Goal: Task Accomplishment & Management: Manage account settings

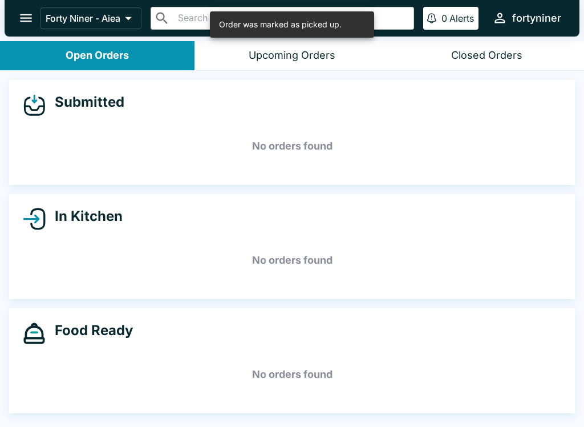
click at [25, 28] on button "open drawer" at bounding box center [25, 17] width 29 height 29
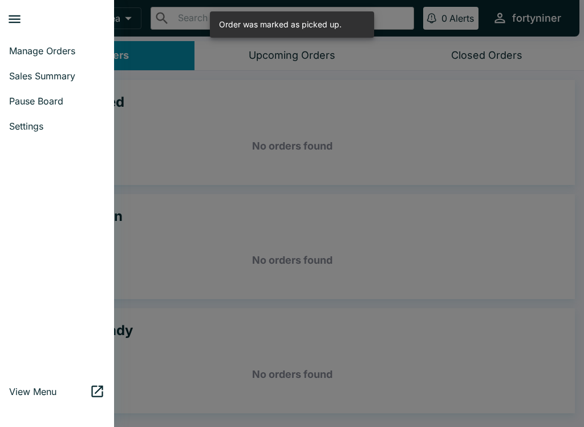
click at [67, 72] on span "Sales Summary" at bounding box center [57, 75] width 96 height 11
select select "03:00"
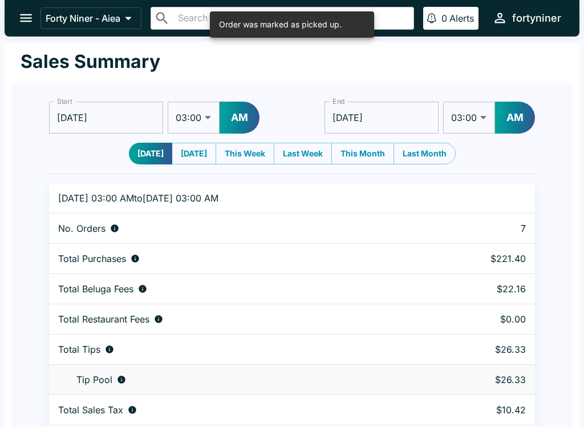
click at [29, 32] on button "open drawer" at bounding box center [25, 17] width 29 height 29
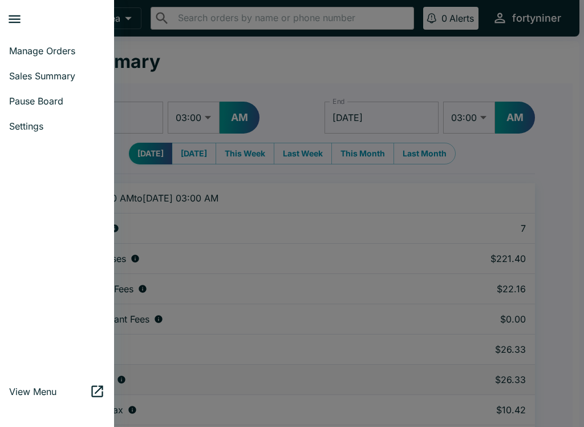
click at [52, 51] on span "Manage Orders" at bounding box center [57, 50] width 96 height 11
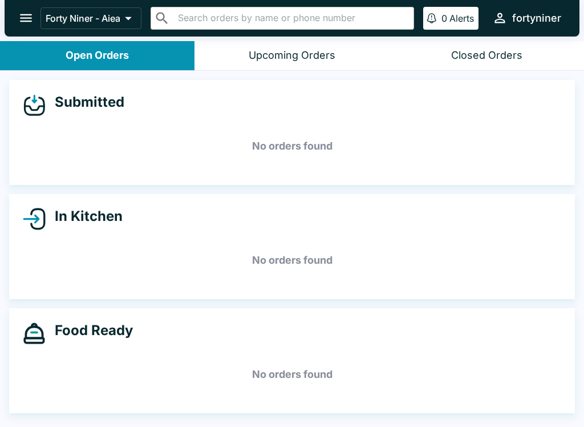
click at [583, 241] on div "In Kitchen No orders found" at bounding box center [292, 246] width 584 height 105
click at [262, 56] on div "Upcoming Orders 1" at bounding box center [292, 55] width 87 height 13
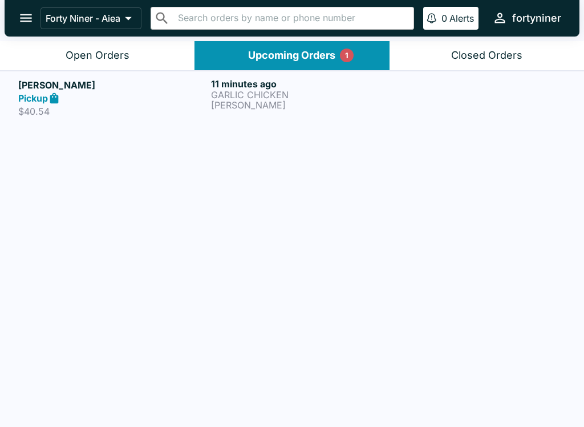
click at [148, 102] on div "Pickup" at bounding box center [112, 98] width 188 height 13
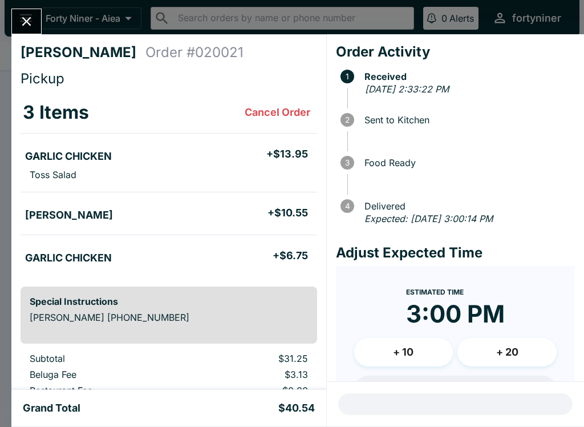
click at [16, 27] on button "Close" at bounding box center [26, 21] width 29 height 25
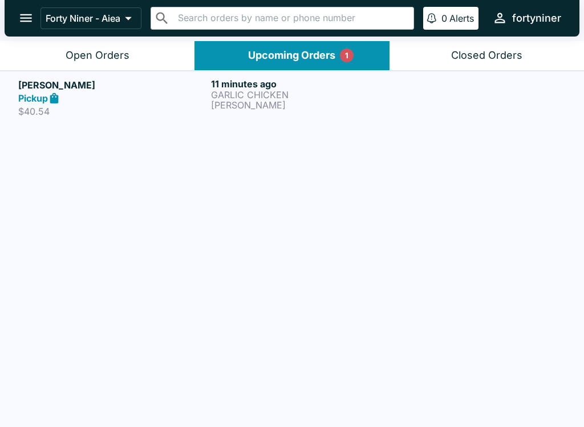
click at [88, 50] on div "Open Orders" at bounding box center [98, 55] width 64 height 13
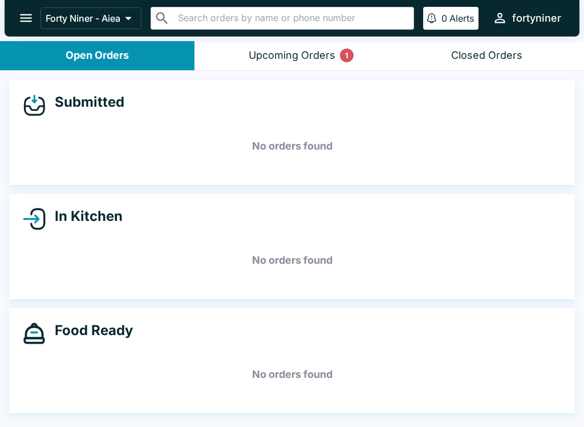
click at [270, 51] on div "Upcoming Orders 1" at bounding box center [292, 55] width 87 height 13
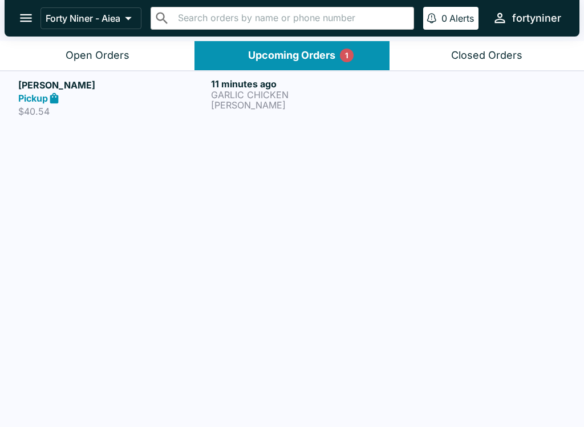
click at [248, 122] on link "[PERSON_NAME] Pickup $40.54 11 minutes ago GARLIC CHICKEN FRIED SAIMIN" at bounding box center [292, 98] width 584 height 54
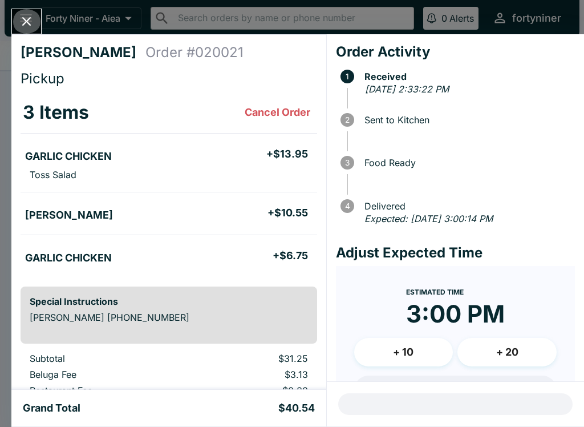
click at [35, 21] on button "Close" at bounding box center [26, 21] width 29 height 25
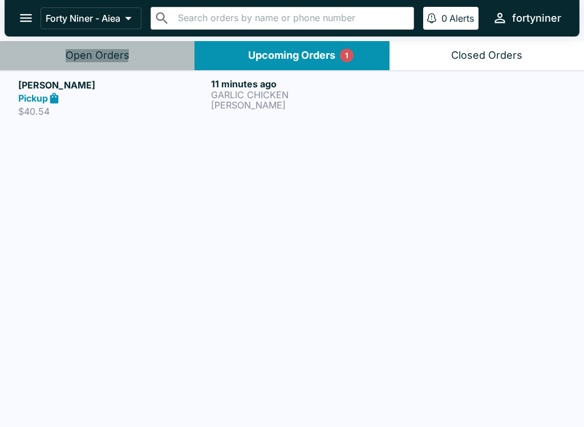
click at [75, 53] on div "Open Orders" at bounding box center [98, 55] width 64 height 13
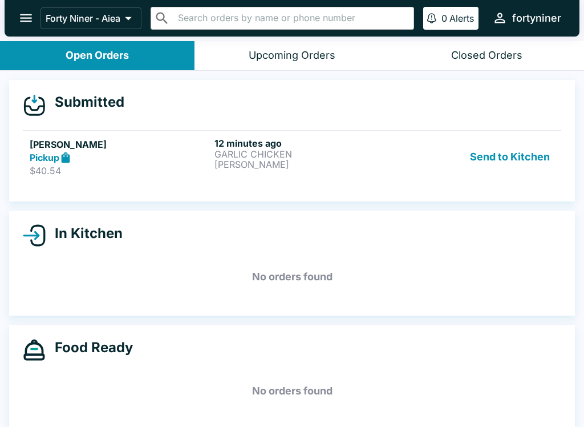
click at [509, 161] on button "Send to Kitchen" at bounding box center [510, 157] width 89 height 39
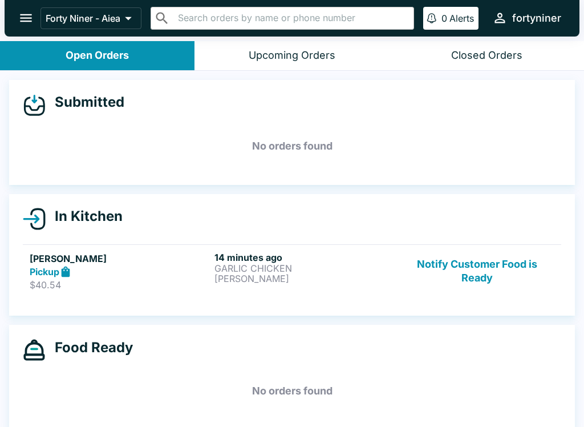
click at [494, 268] on button "Notify Customer Food is Ready" at bounding box center [477, 271] width 155 height 39
